Goal: Transaction & Acquisition: Purchase product/service

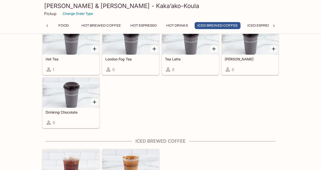
scroll to position [675, 0]
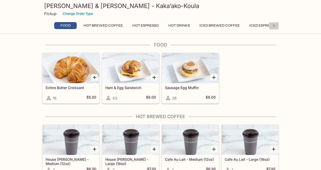
click at [274, 25] on icon at bounding box center [274, 25] width 5 height 5
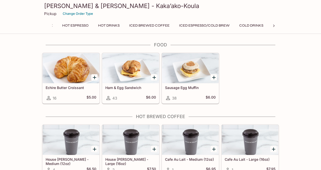
scroll to position [0, 95]
click at [262, 27] on button "Frappe" at bounding box center [257, 25] width 23 height 7
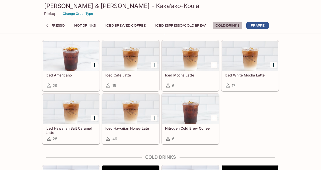
click at [233, 26] on button "Cold Drinks" at bounding box center [228, 25] width 30 height 7
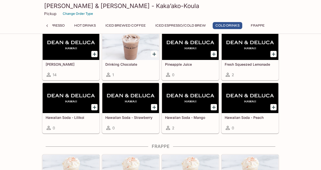
scroll to position [949, 0]
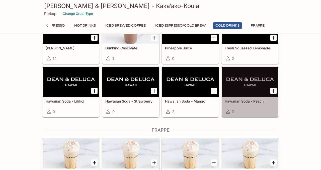
click at [241, 101] on h5 "Hawaiian Soda - Peach" at bounding box center [250, 101] width 51 height 4
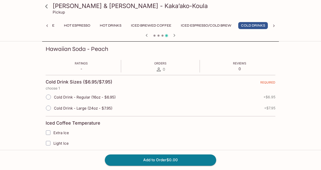
scroll to position [70, 0]
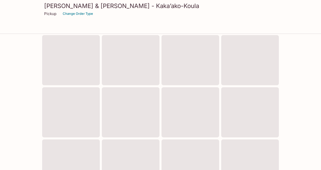
scroll to position [194, 0]
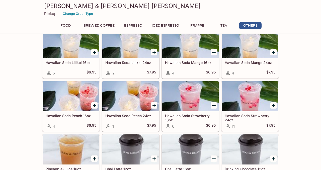
scroll to position [1154, 0]
